Goal: Transaction & Acquisition: Purchase product/service

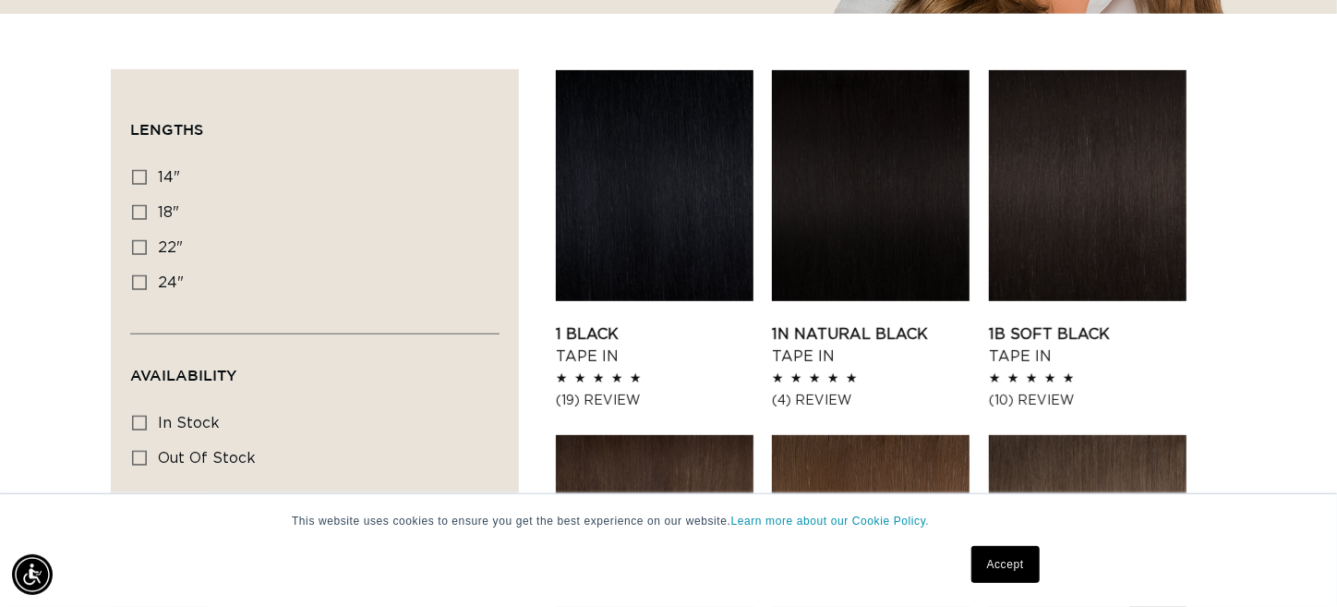
scroll to position [591, 0]
click at [817, 323] on link "1N Natural Black Tape In" at bounding box center [871, 345] width 198 height 44
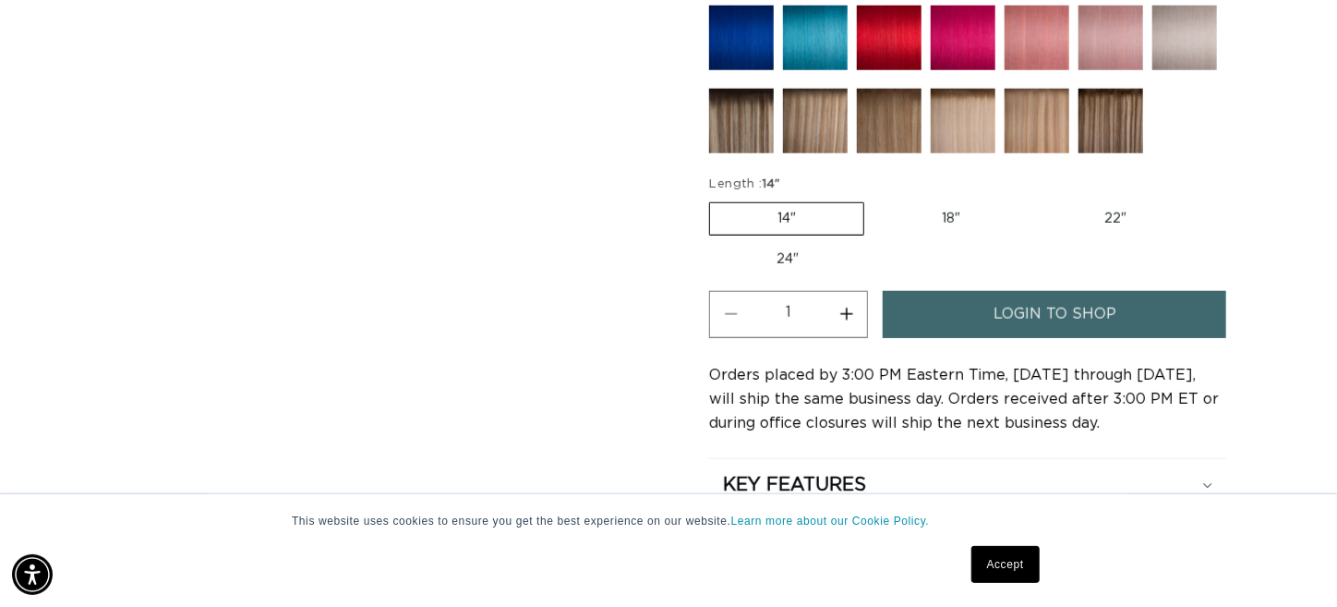
scroll to position [537, 0]
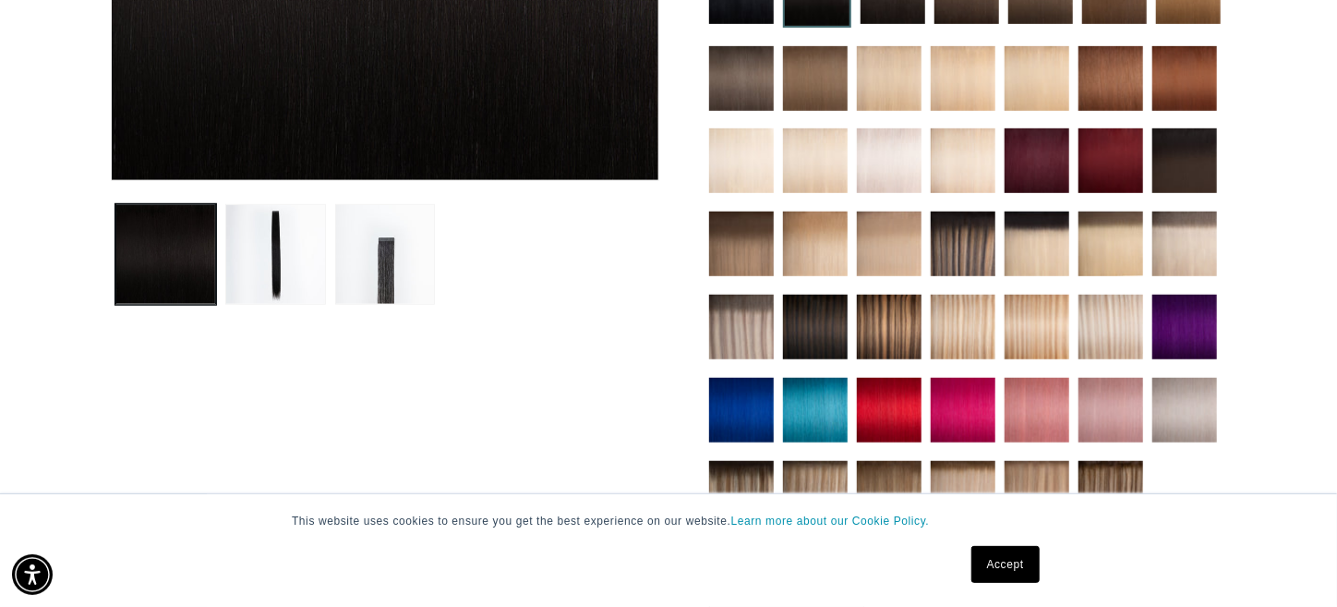
click at [828, 303] on img at bounding box center [815, 326] width 65 height 65
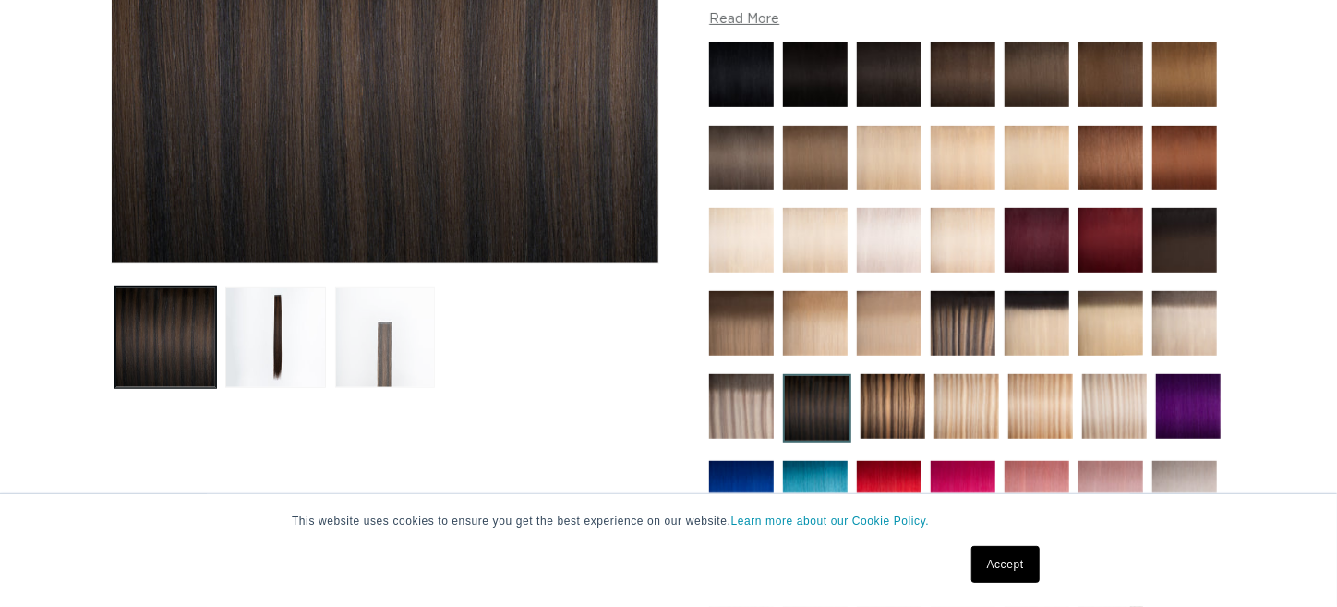
click at [348, 341] on button "Load image 3 in gallery view" at bounding box center [385, 337] width 101 height 101
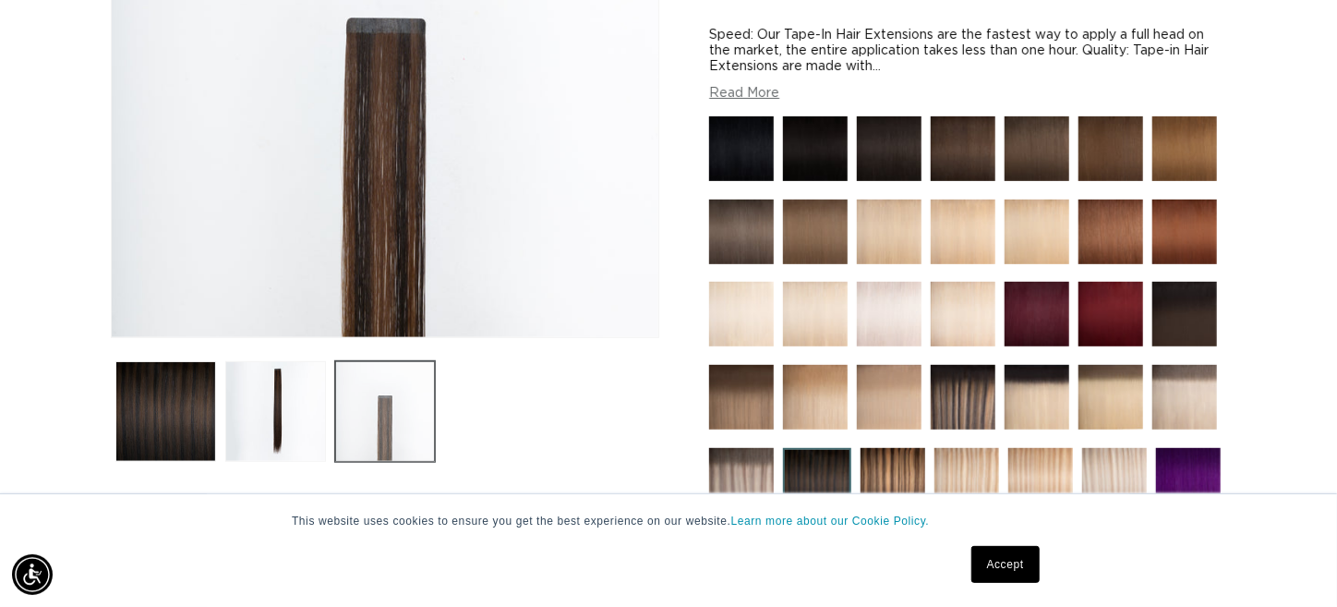
scroll to position [444, 0]
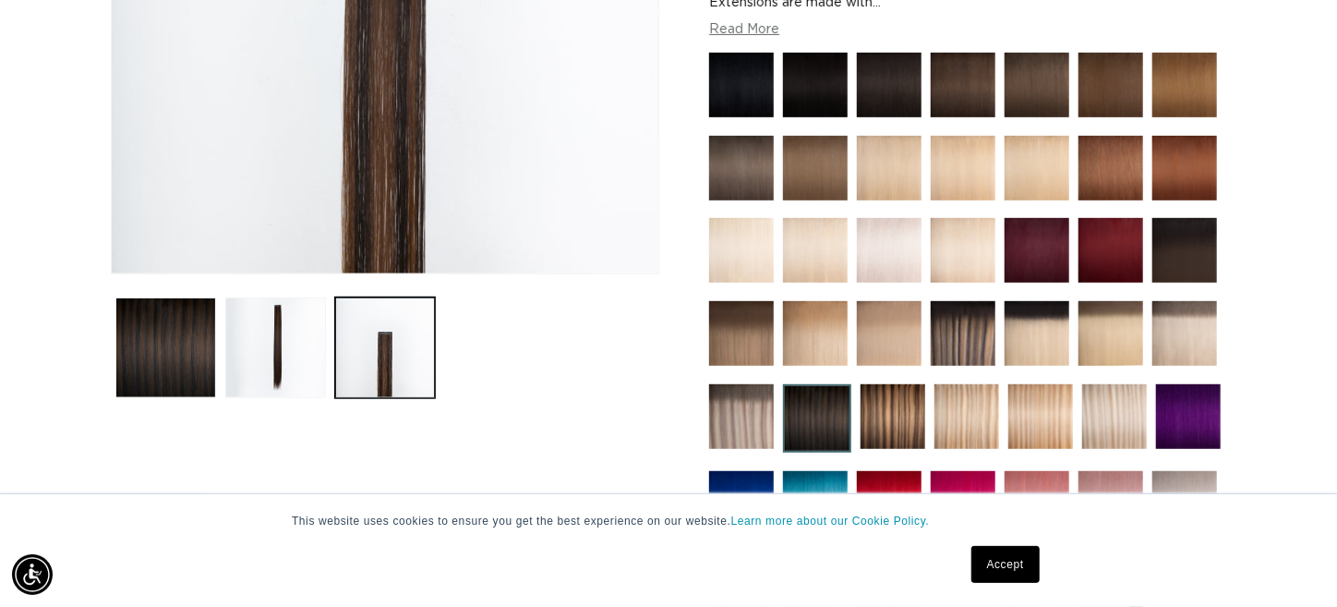
click at [1196, 266] on img at bounding box center [1184, 250] width 65 height 65
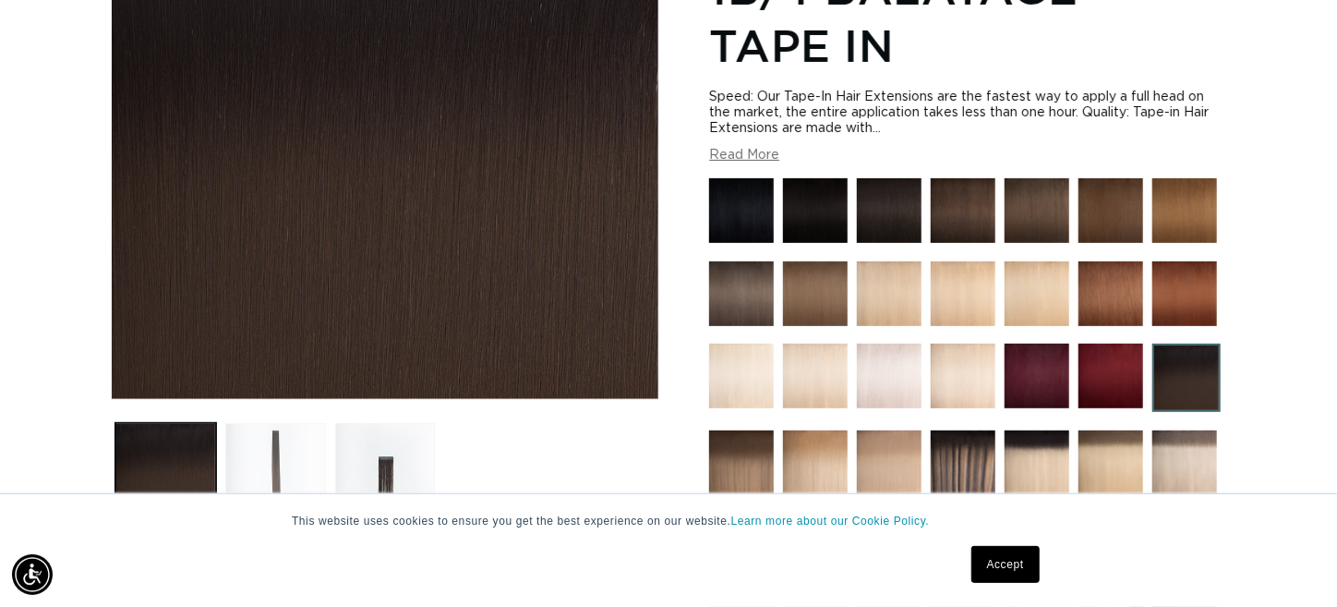
click at [283, 446] on button "Load image 2 in gallery view" at bounding box center [275, 473] width 101 height 101
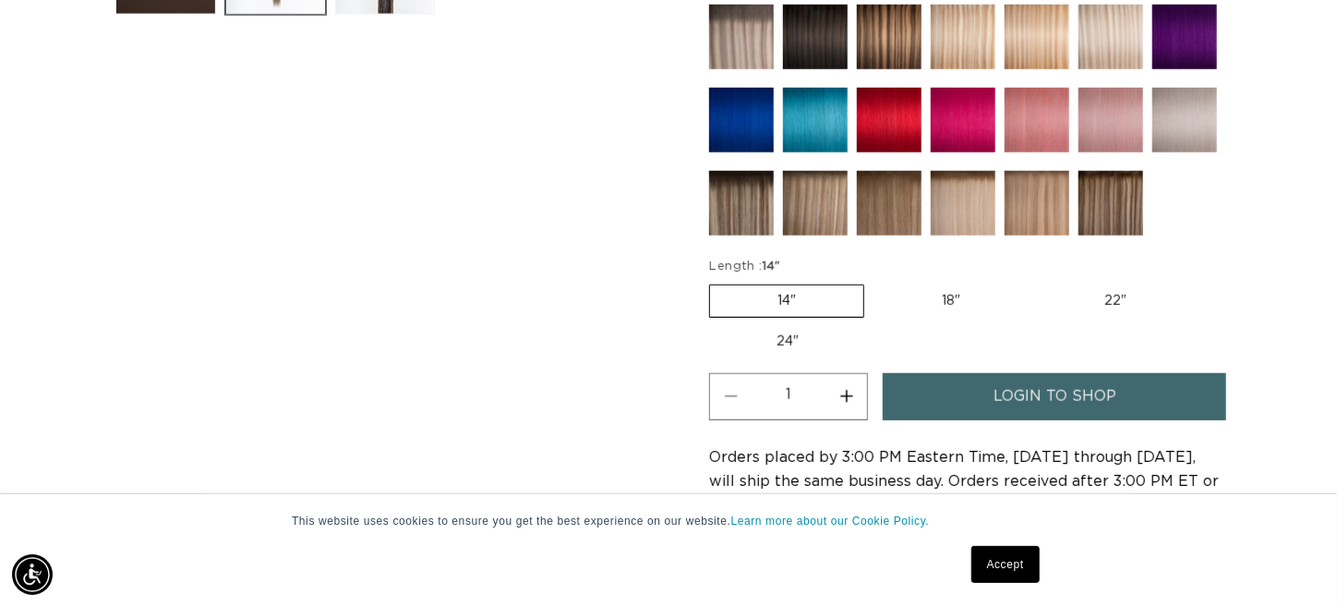
scroll to position [1040, 0]
